Goal: Task Accomplishment & Management: Complete application form

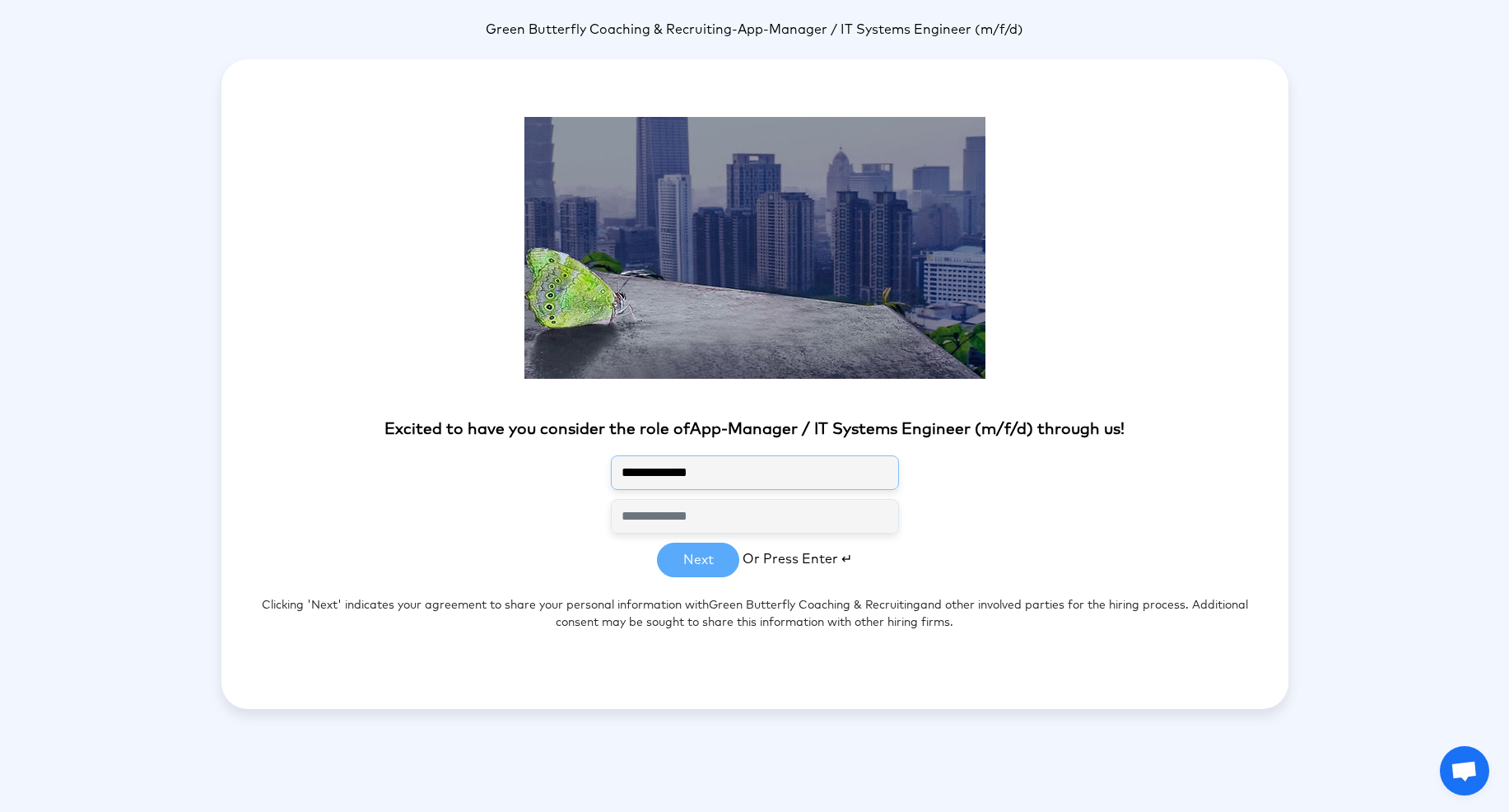
type input "**********"
click at [711, 562] on button "Next" at bounding box center [698, 560] width 83 height 35
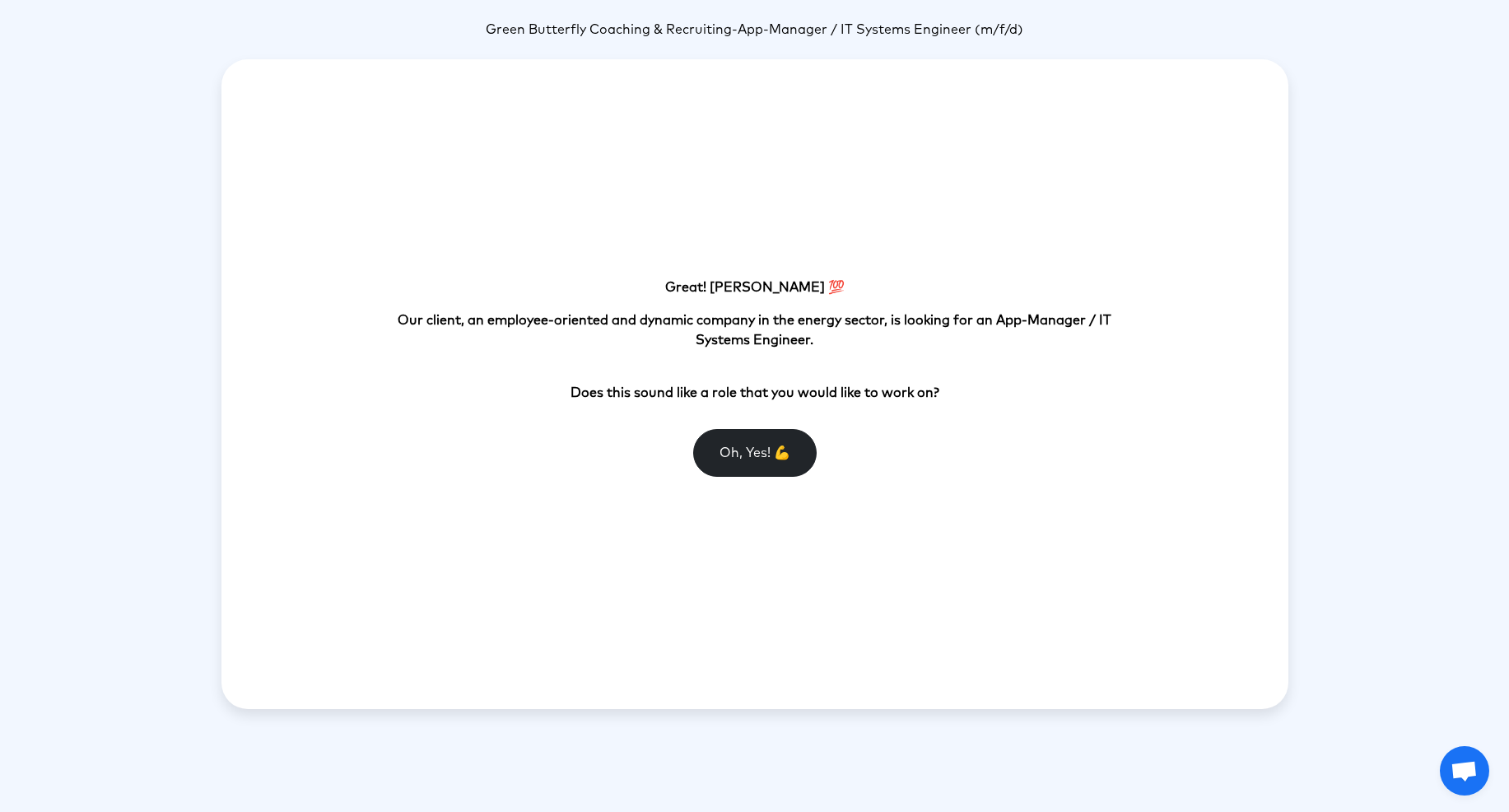
click at [718, 454] on button "Oh, Yes! 💪" at bounding box center [755, 453] width 124 height 48
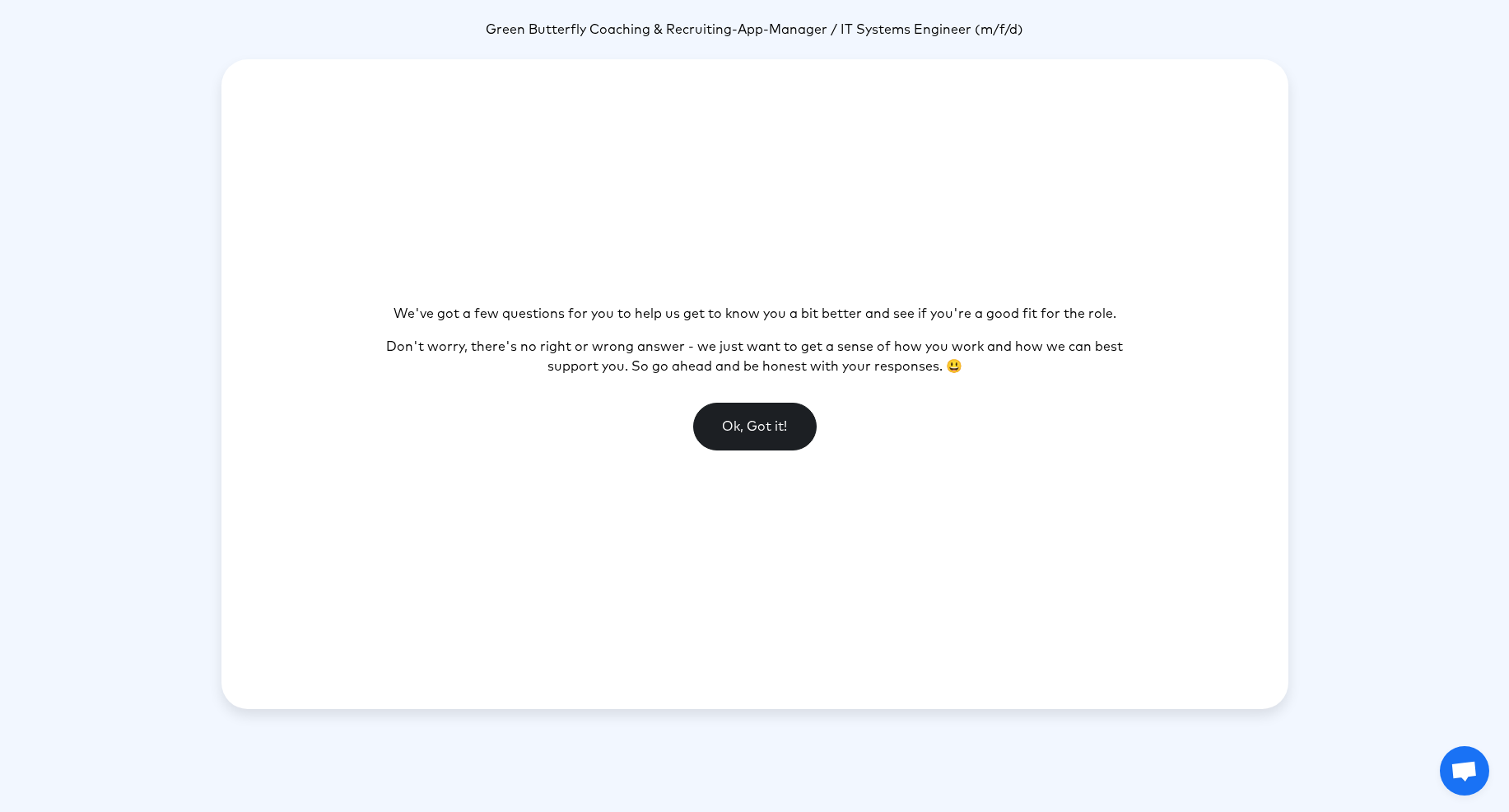
click at [727, 437] on button "Ok, Got it!" at bounding box center [755, 426] width 124 height 48
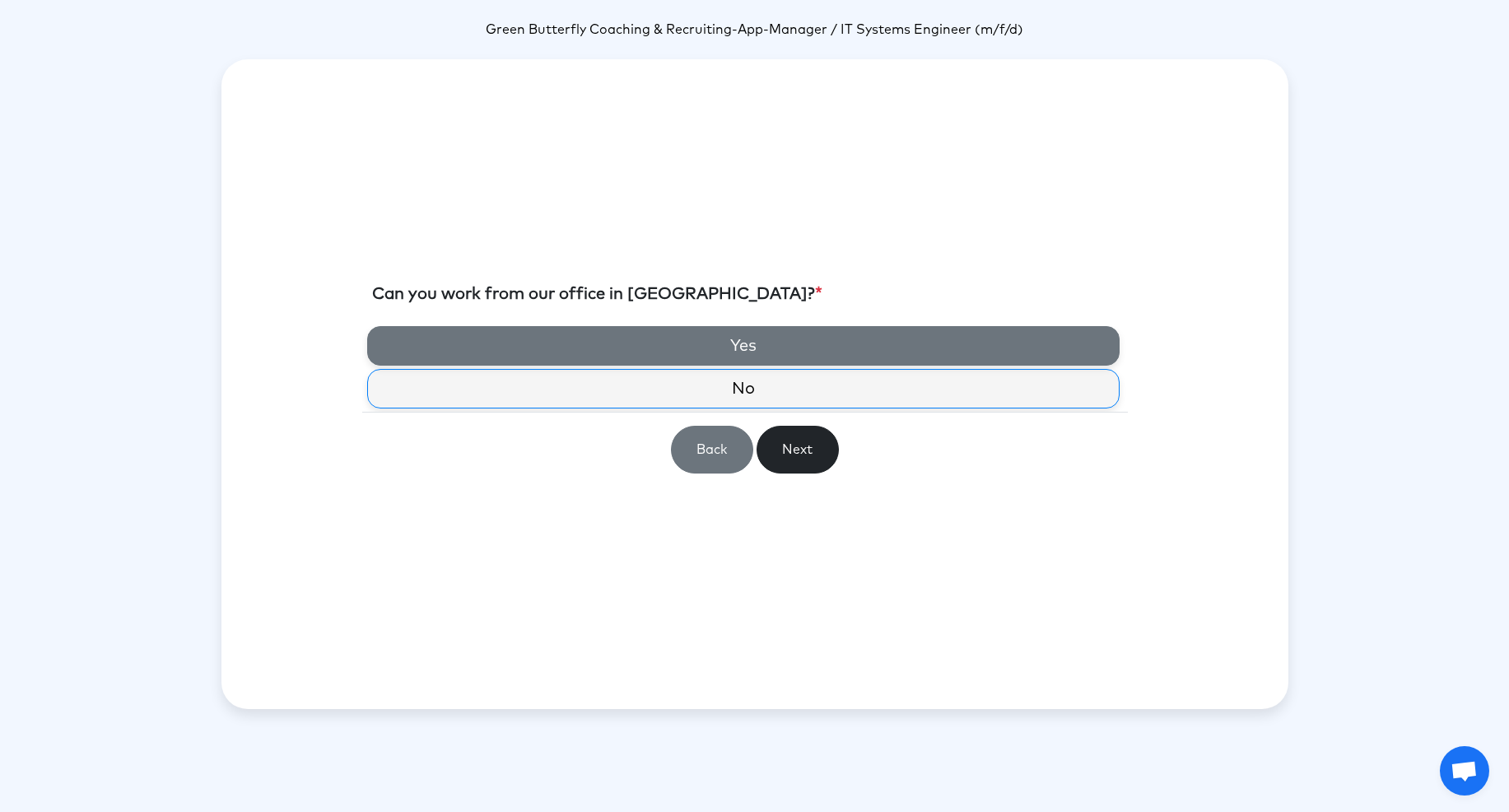
click at [710, 343] on label "Yes" at bounding box center [743, 345] width 752 height 39
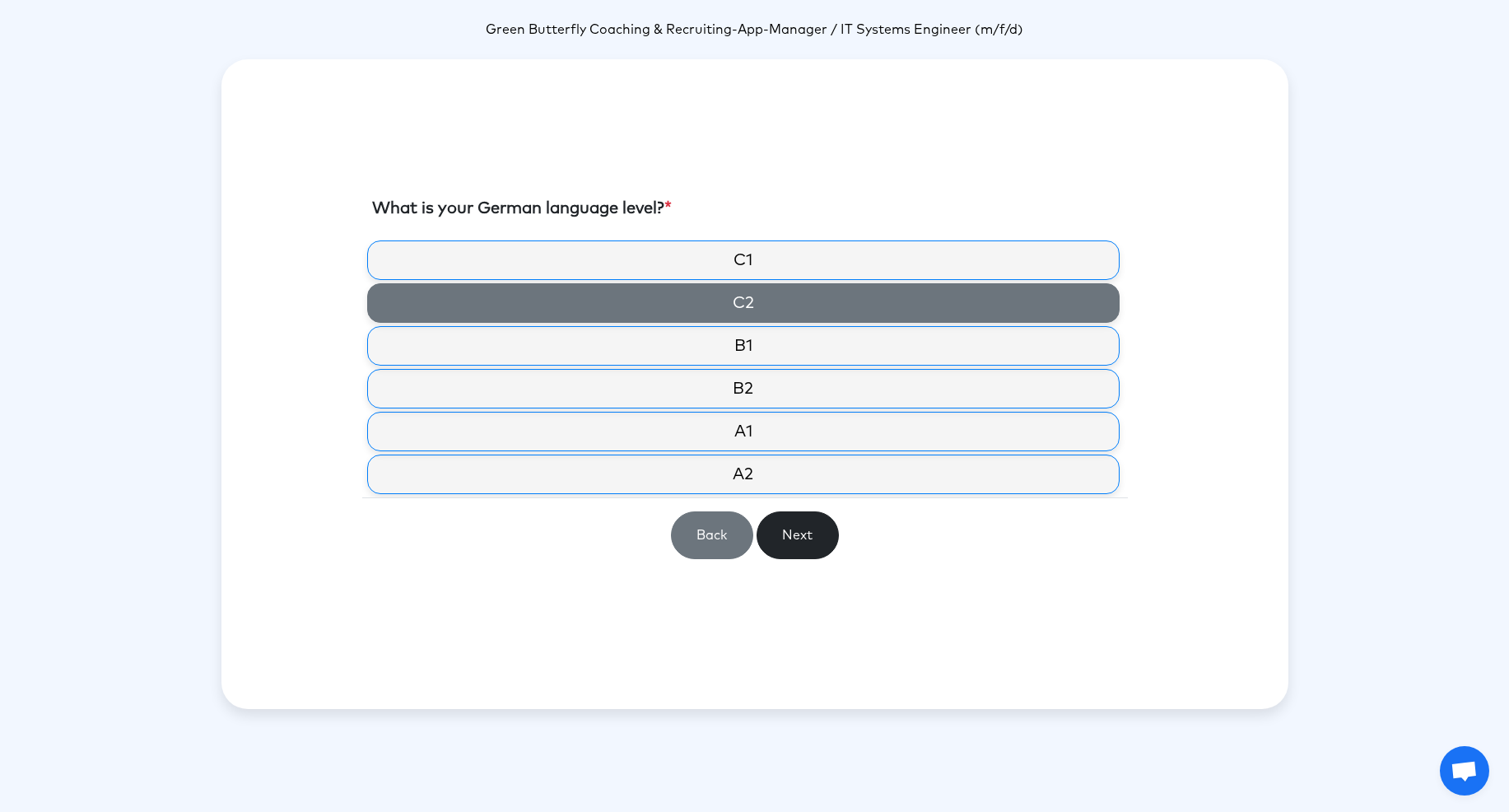
click at [733, 309] on label "C2" at bounding box center [743, 303] width 752 height 39
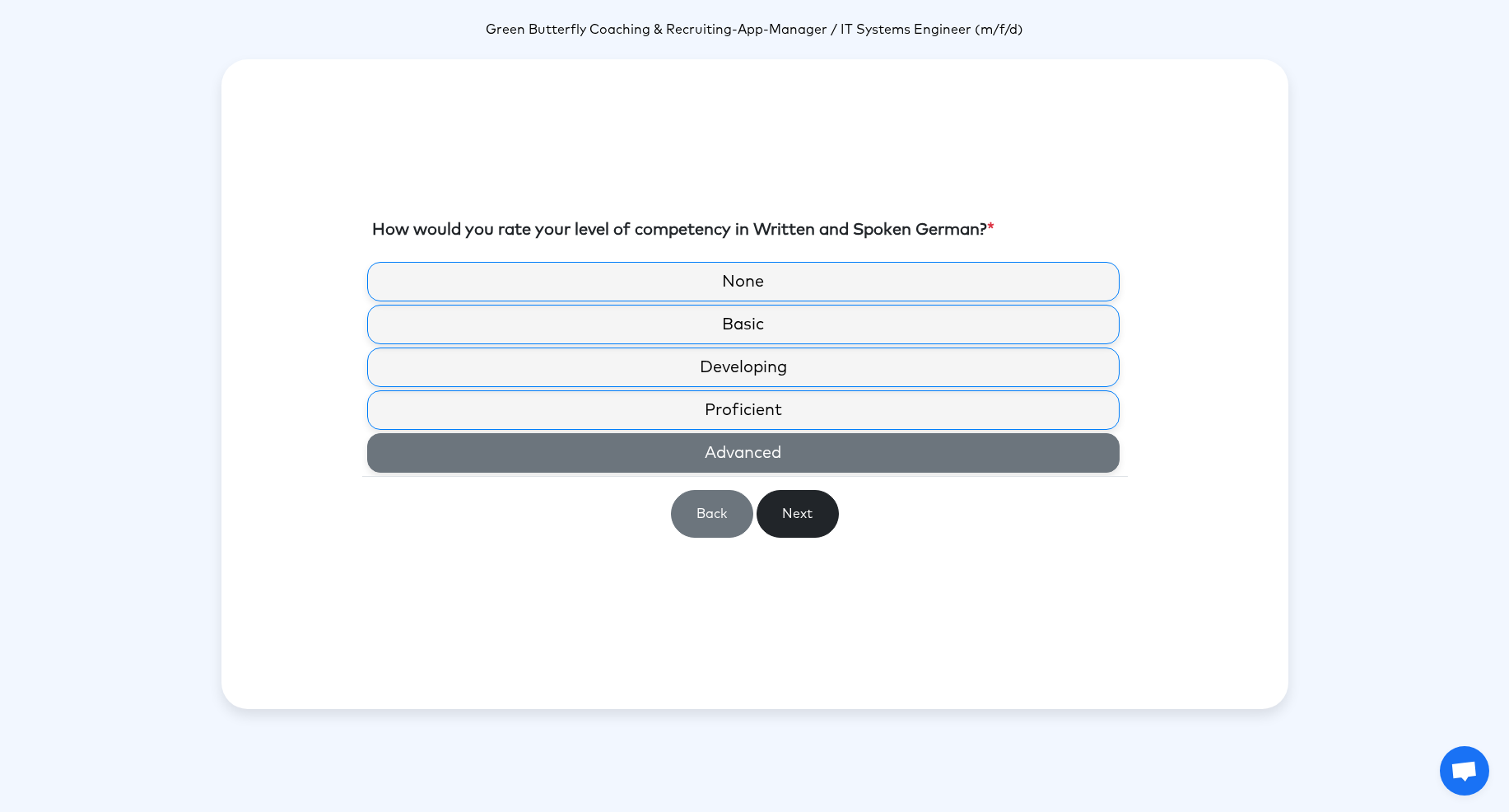
click at [601, 450] on label "Advanced" at bounding box center [743, 453] width 752 height 39
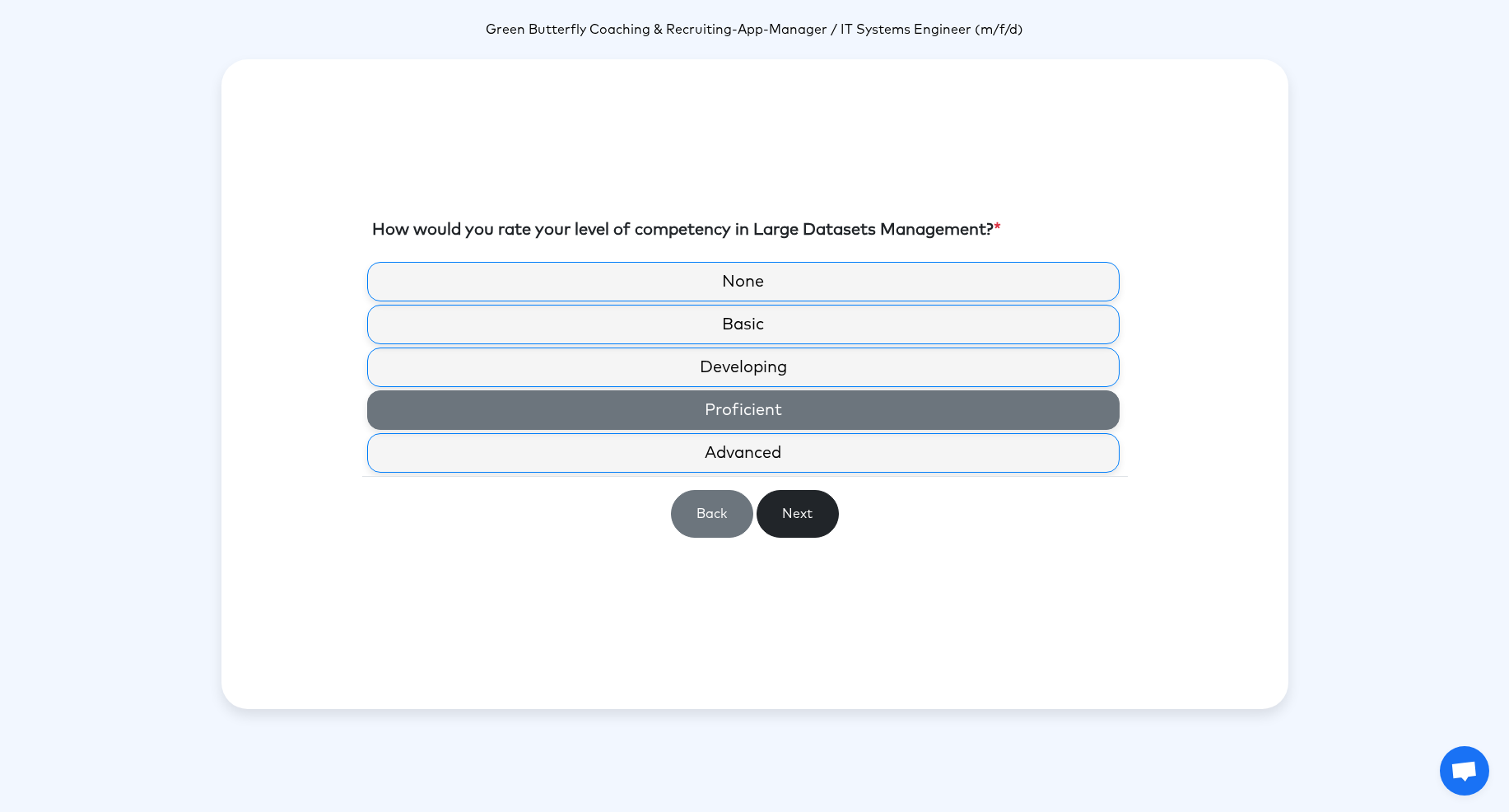
click at [694, 417] on label "Proficient" at bounding box center [743, 409] width 752 height 39
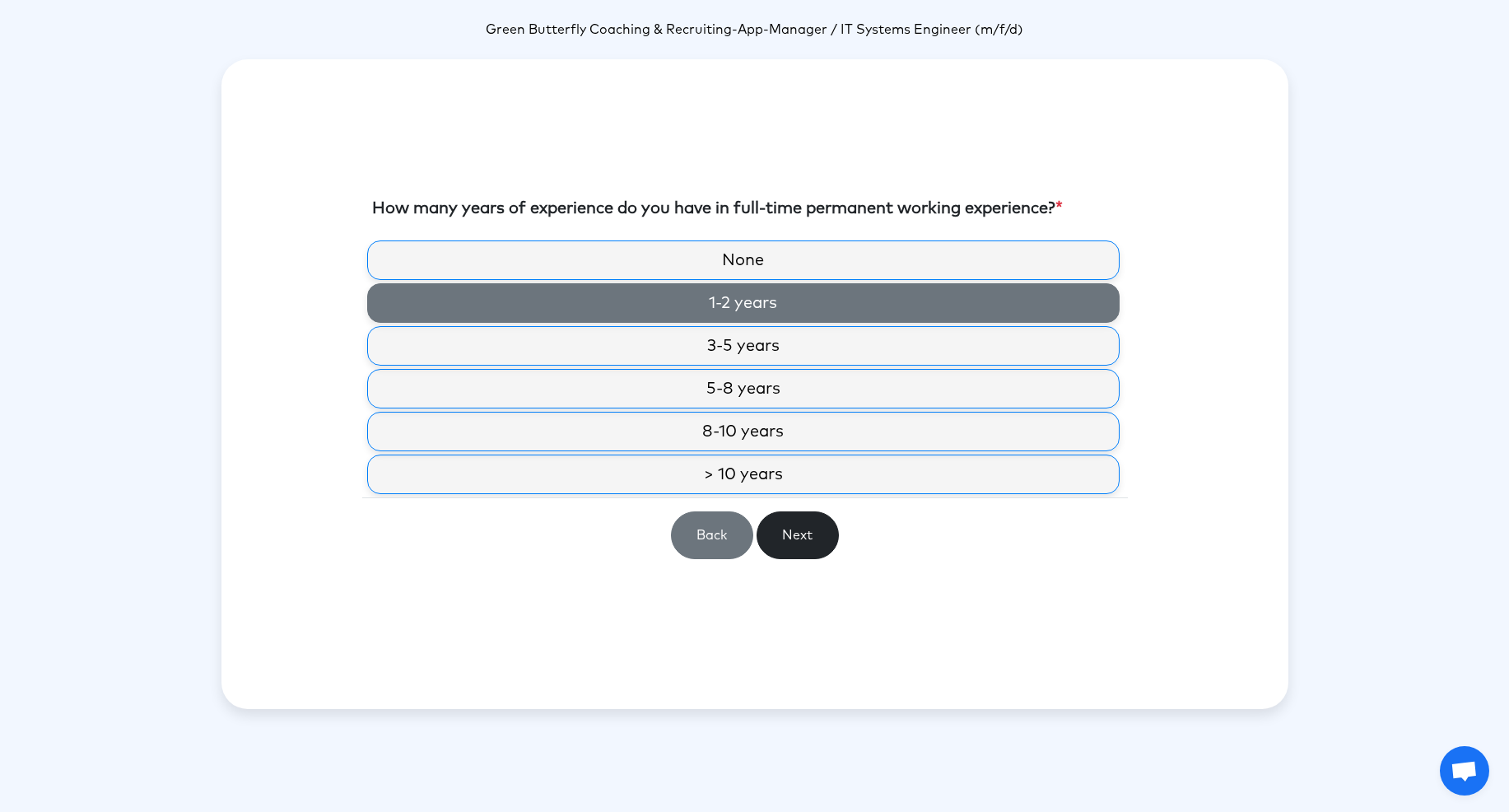
click at [651, 322] on label "1-2 years" at bounding box center [743, 303] width 752 height 39
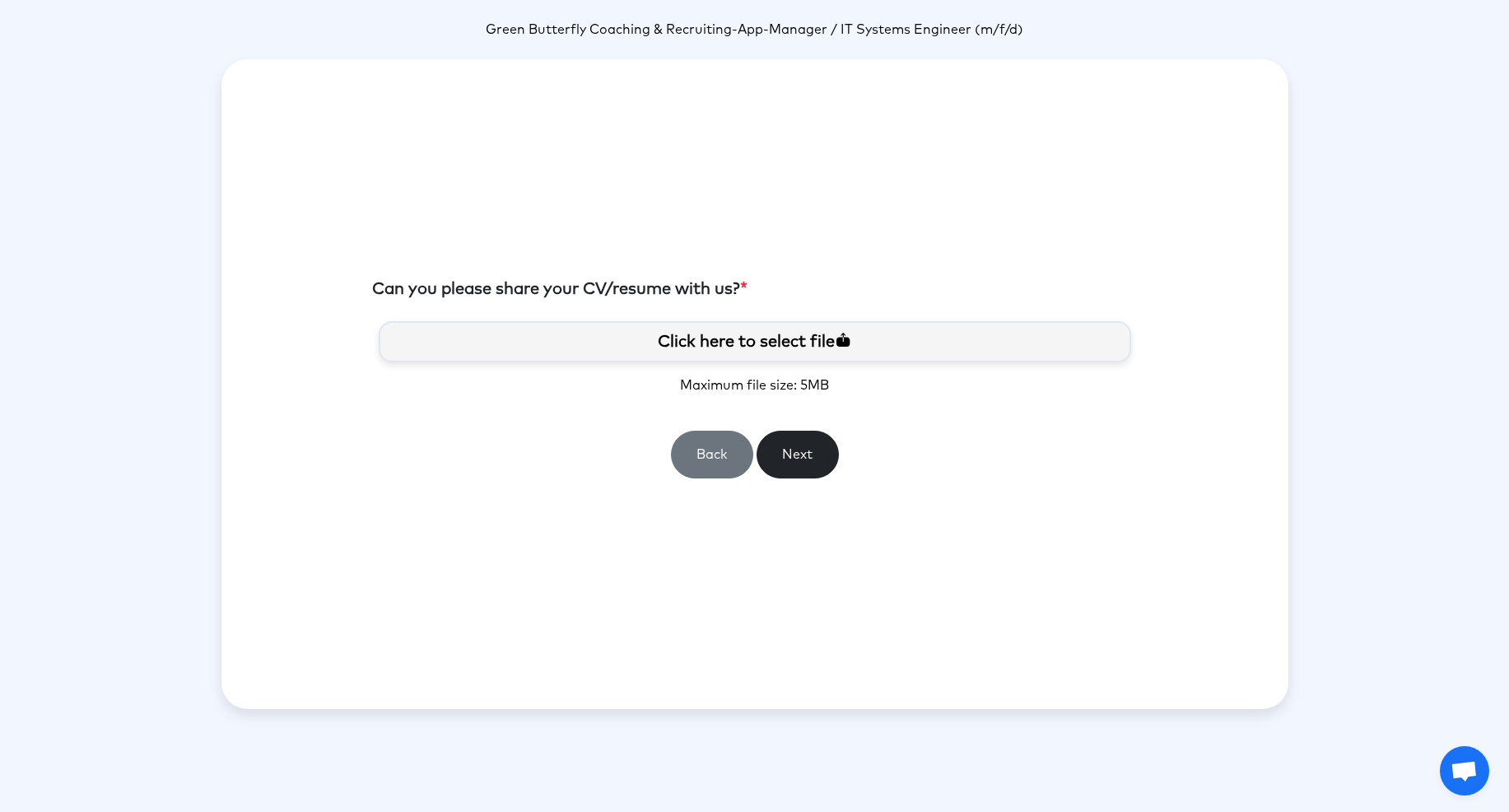
click at [613, 339] on label "Click here to select file" at bounding box center [755, 341] width 752 height 41
click at [0, 0] on input "Click here to select file" at bounding box center [0, 0] width 0 height 0
click at [809, 460] on button "Next" at bounding box center [798, 455] width 83 height 48
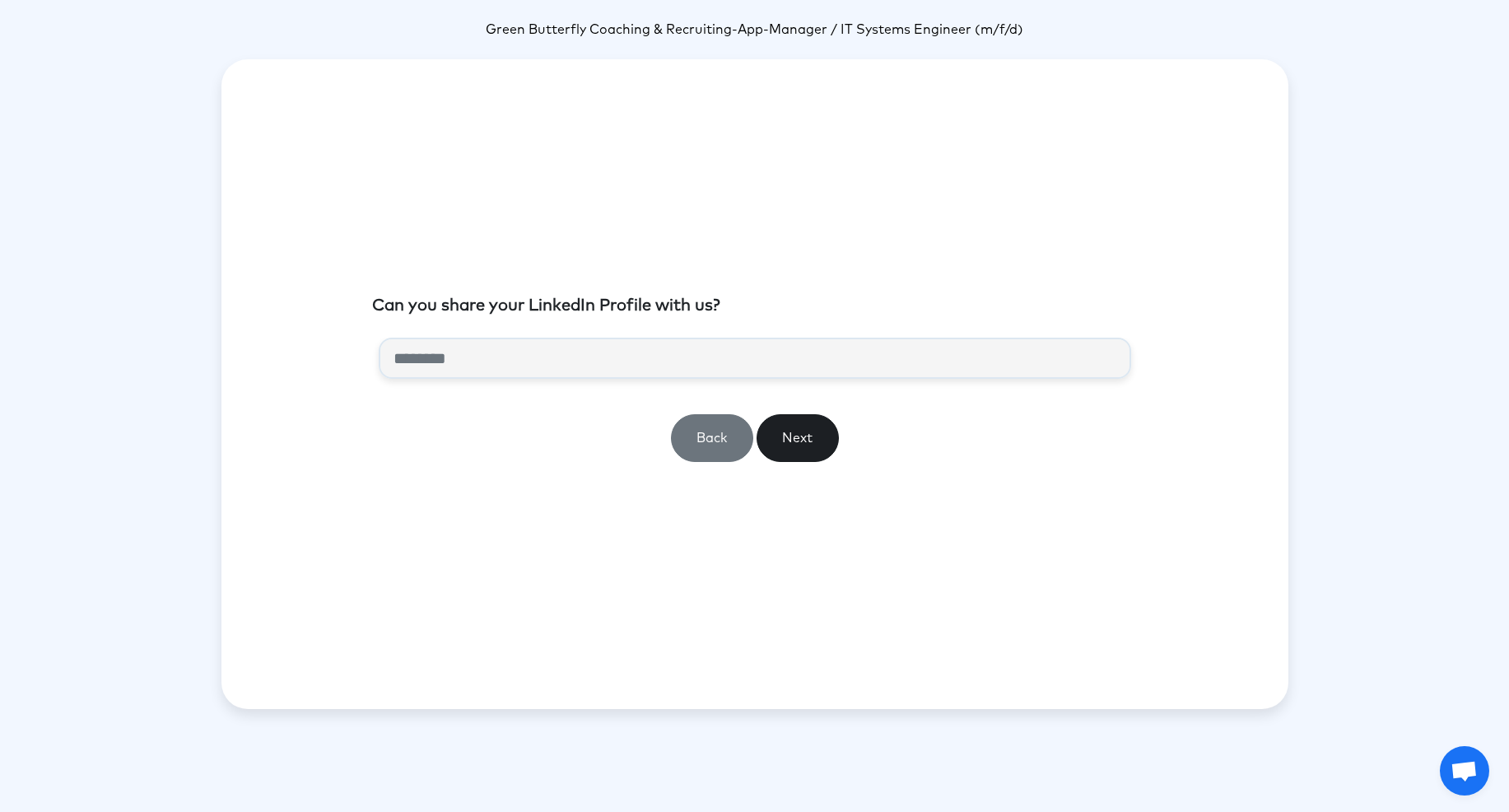
click at [782, 450] on button "Next" at bounding box center [798, 438] width 83 height 48
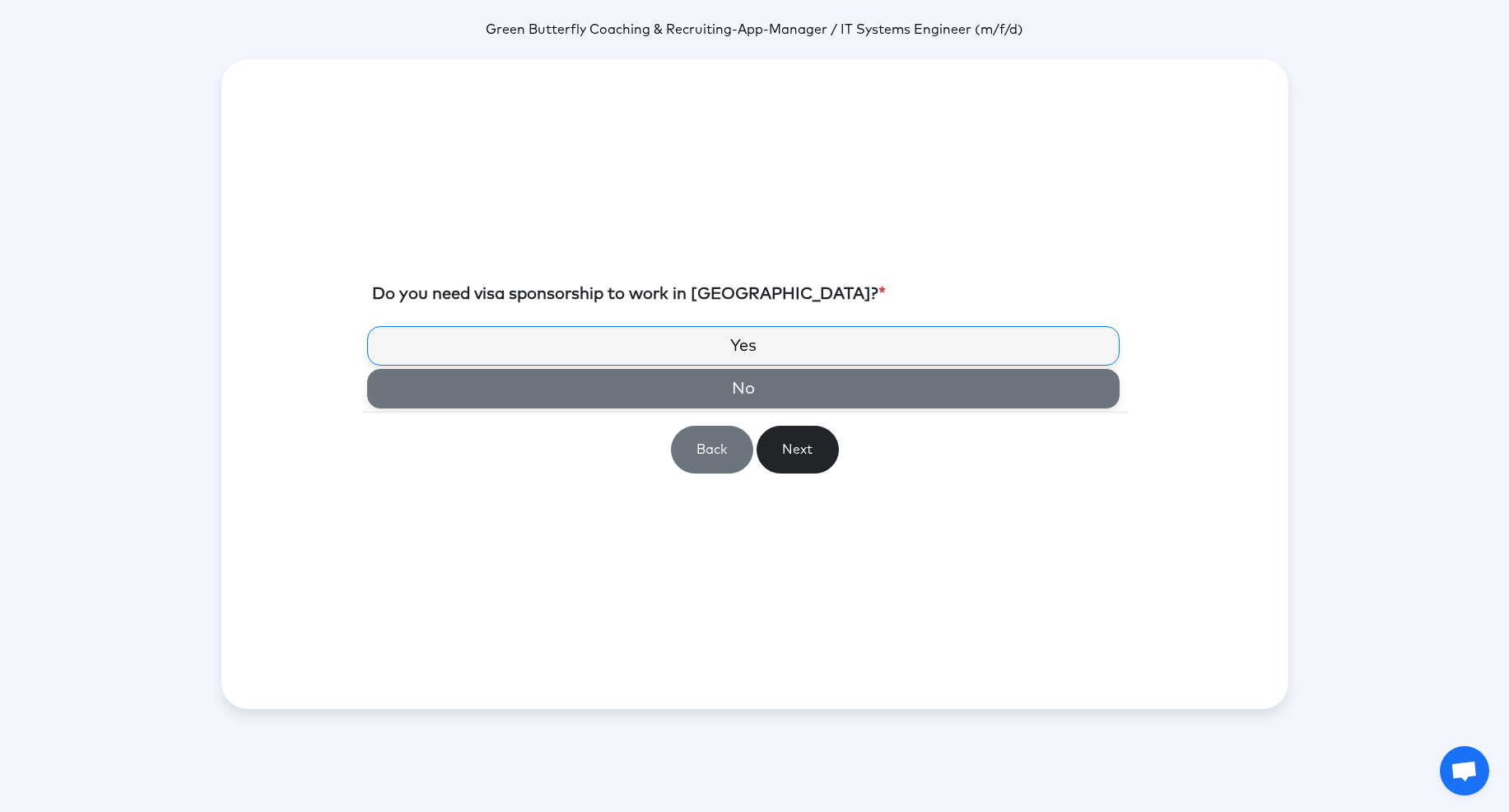
click at [749, 388] on label "No" at bounding box center [743, 388] width 752 height 39
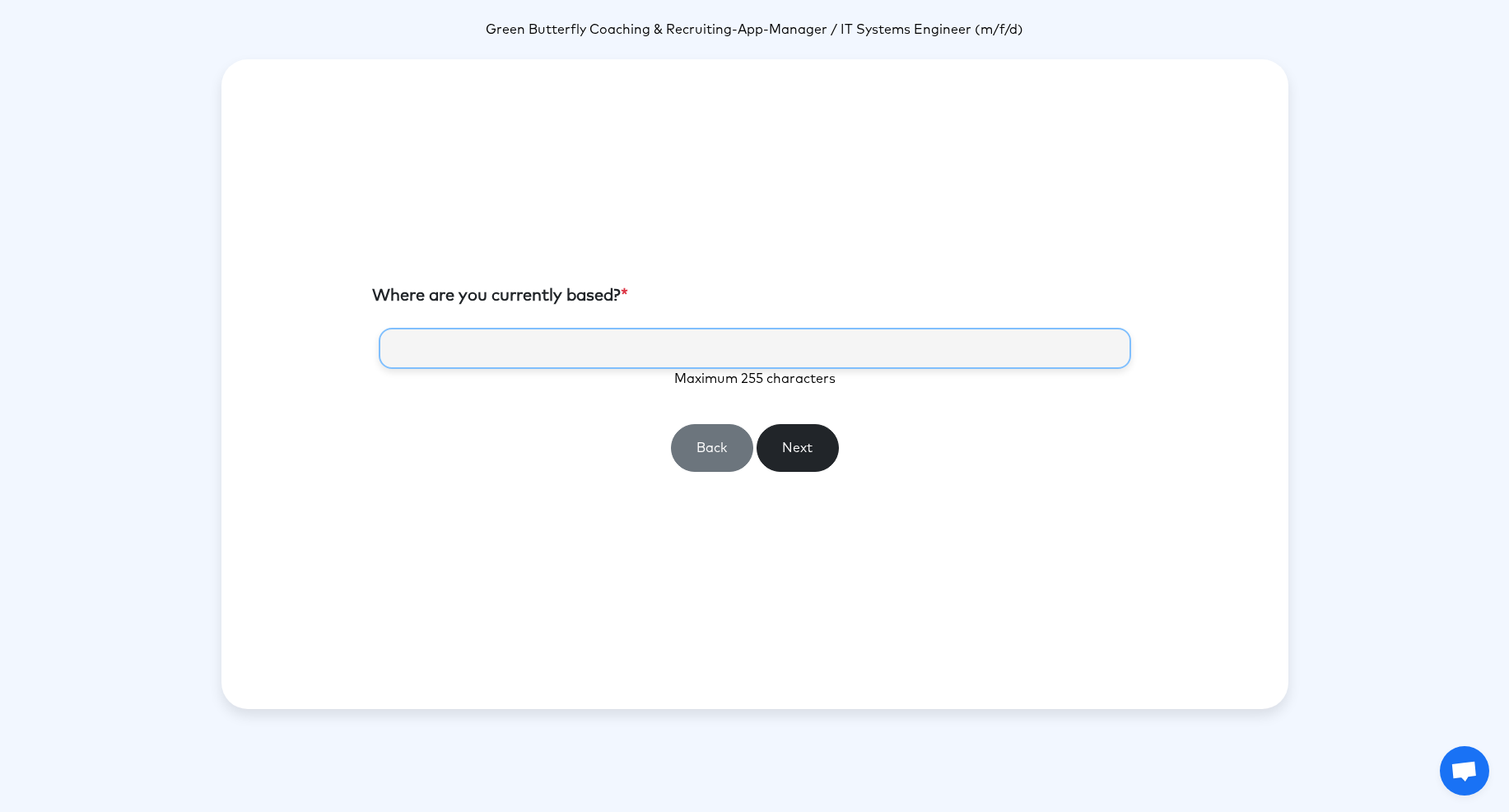
click at [622, 349] on input "text" at bounding box center [755, 348] width 752 height 41
type input "********"
click at [815, 457] on button "Next" at bounding box center [798, 448] width 83 height 48
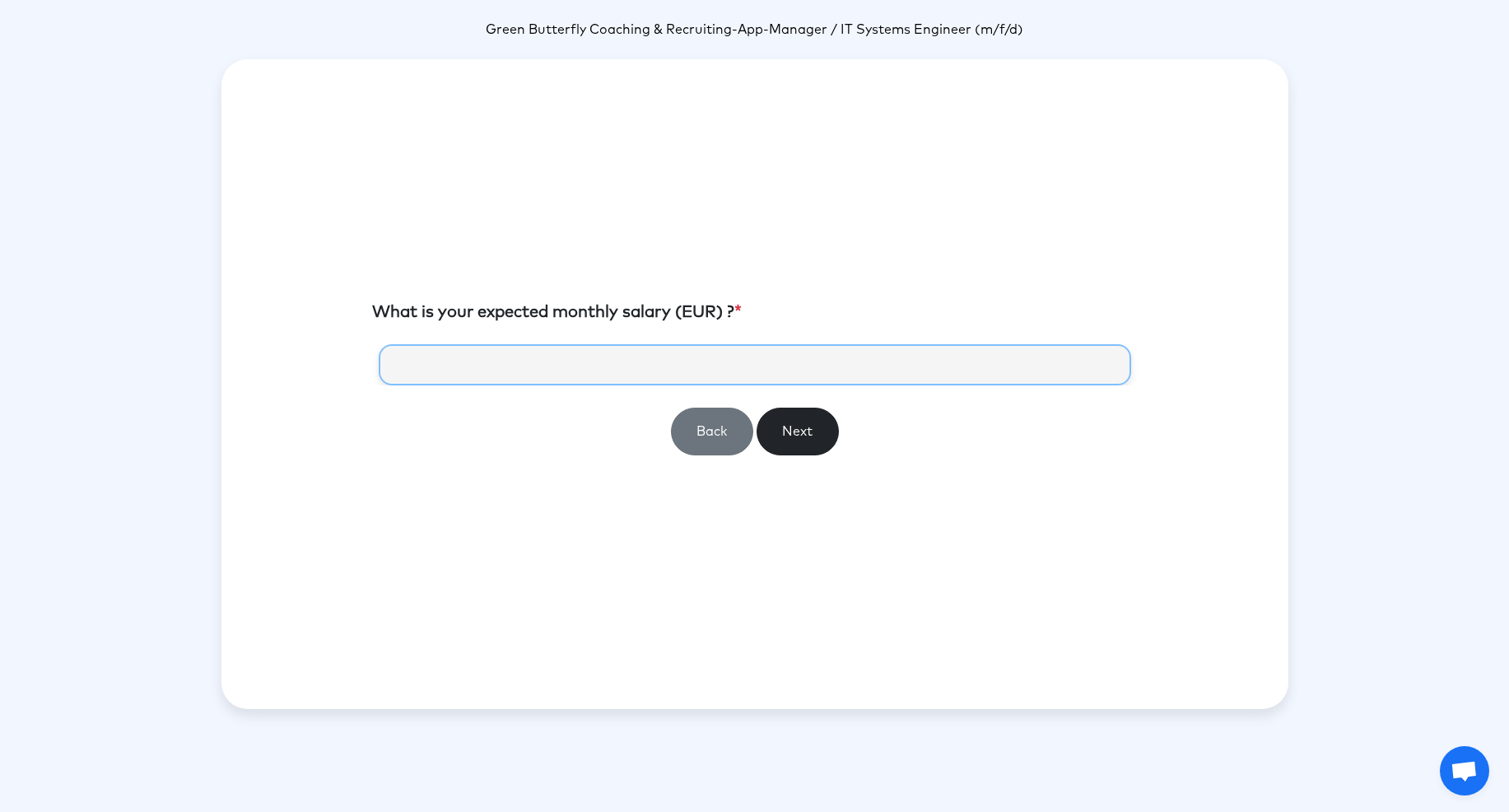
click at [595, 366] on input "number" at bounding box center [755, 364] width 752 height 41
type input "*"
type input "*****"
click at [798, 437] on button "Next" at bounding box center [798, 432] width 83 height 48
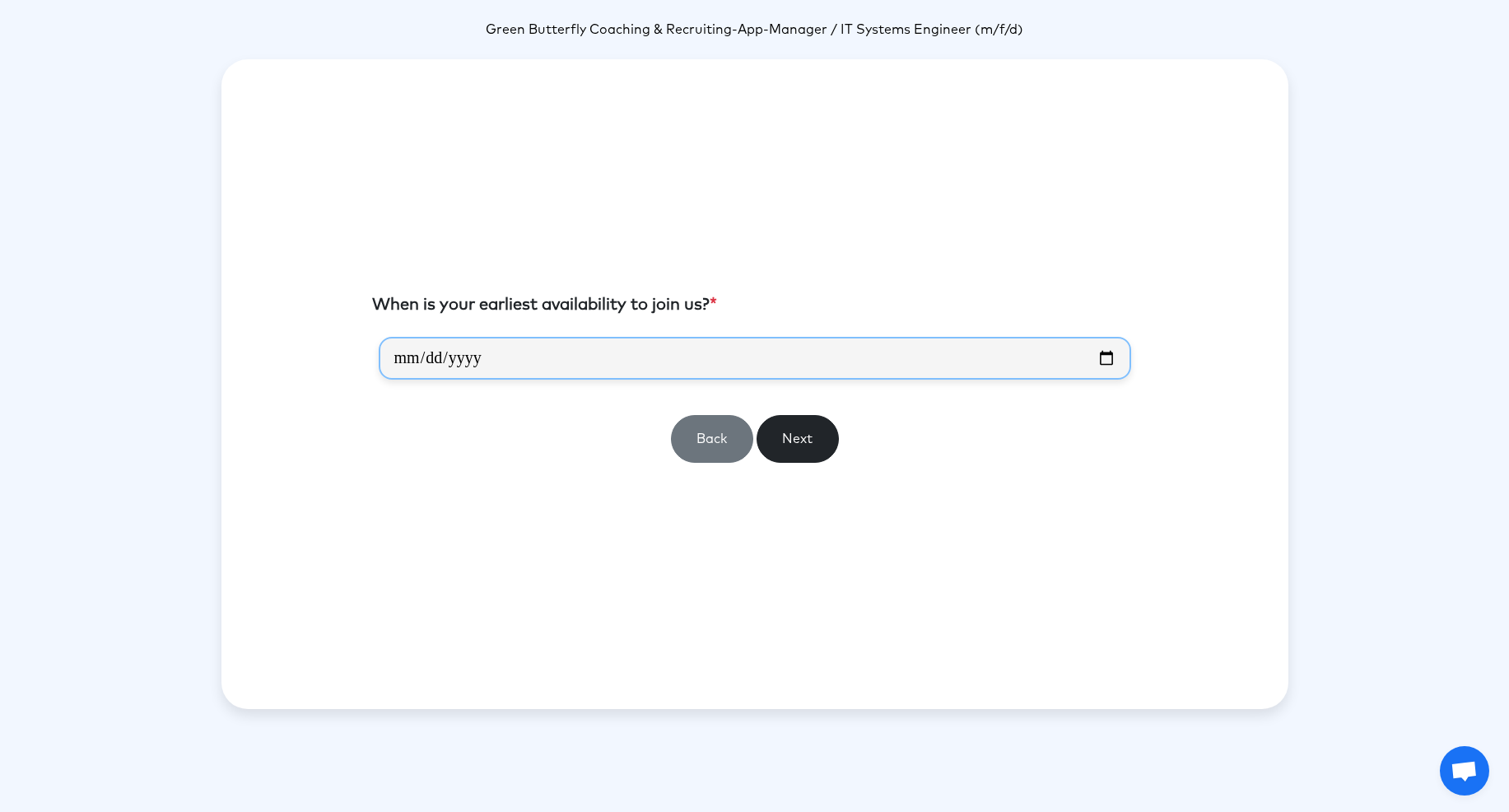
click at [417, 349] on input "date" at bounding box center [755, 358] width 752 height 43
type input "**********"
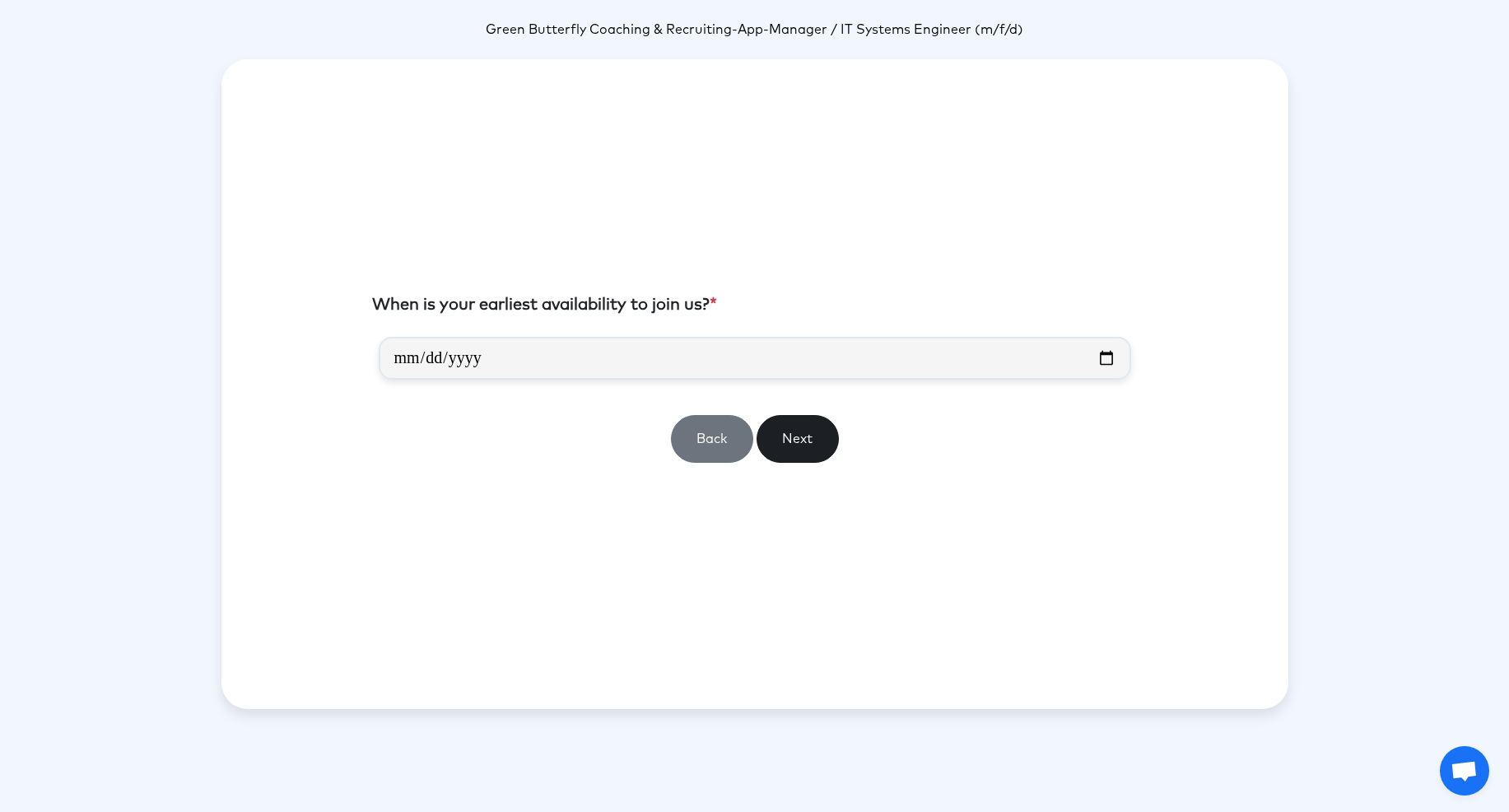
click at [780, 442] on button "Next" at bounding box center [798, 438] width 83 height 48
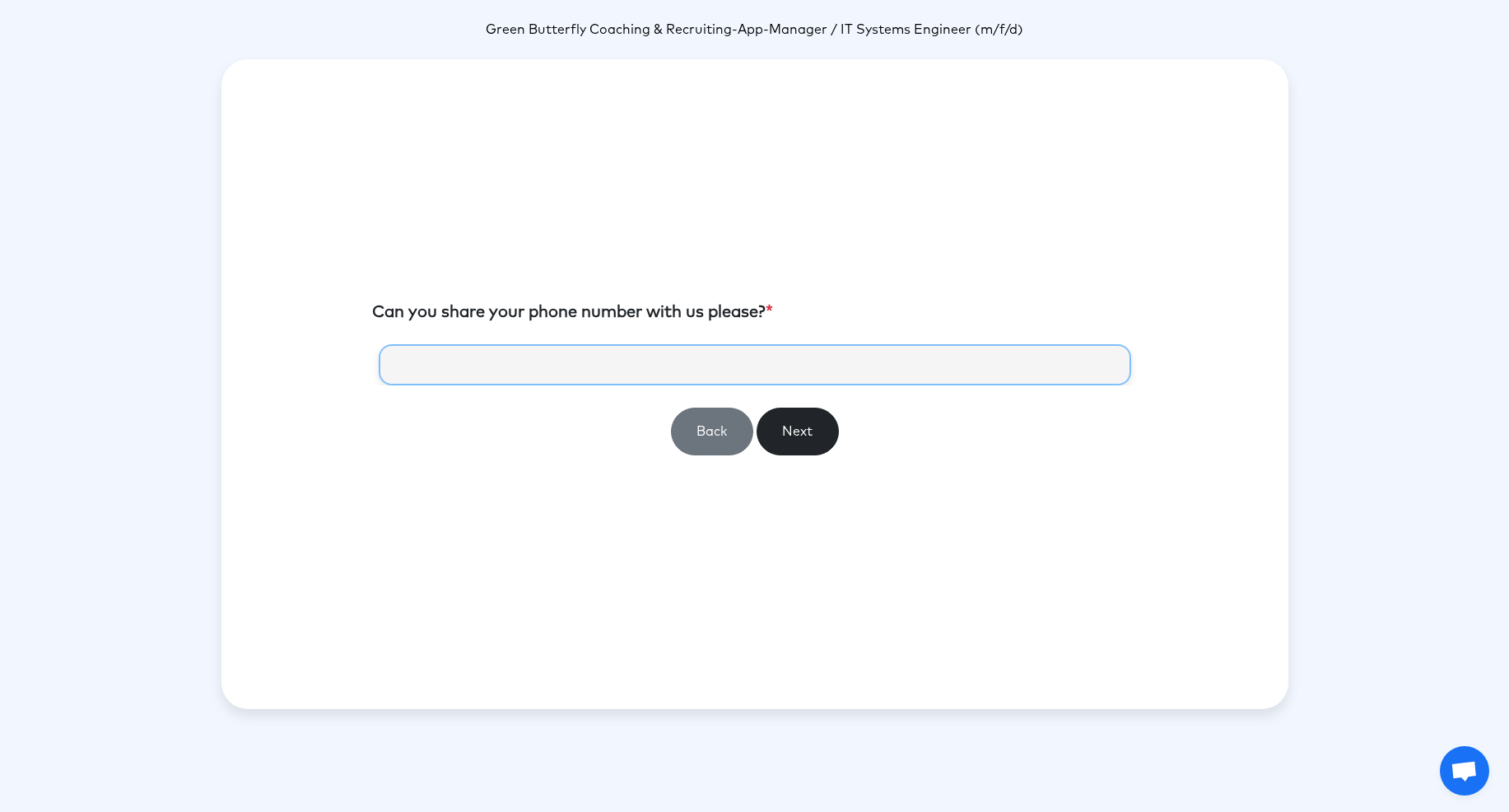
click at [660, 344] on input "tel" at bounding box center [755, 364] width 752 height 41
type input "**********"
click at [791, 421] on button "Next" at bounding box center [798, 432] width 83 height 48
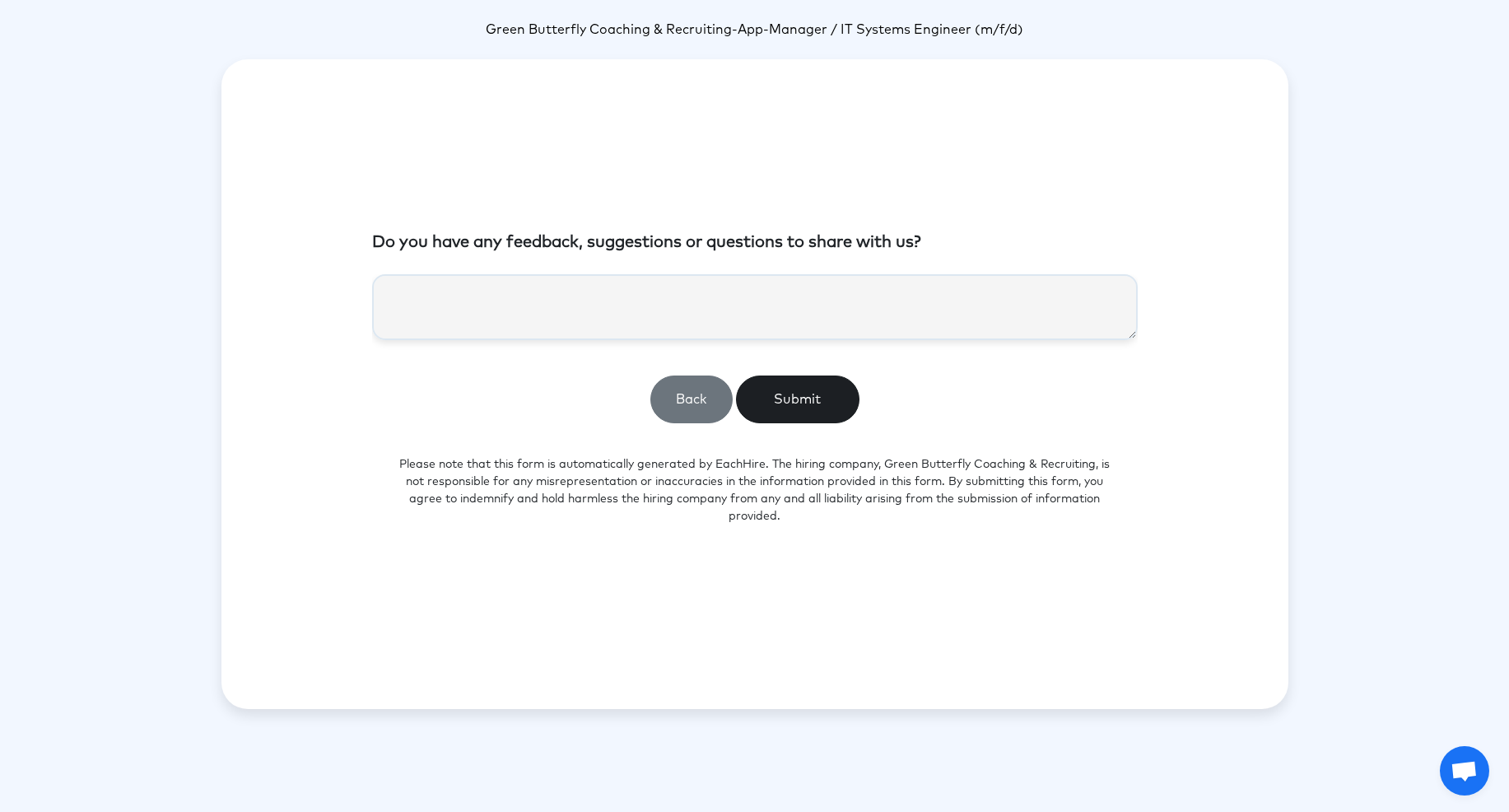
click at [793, 391] on button "Submit" at bounding box center [798, 399] width 124 height 48
